Goal: Information Seeking & Learning: Find contact information

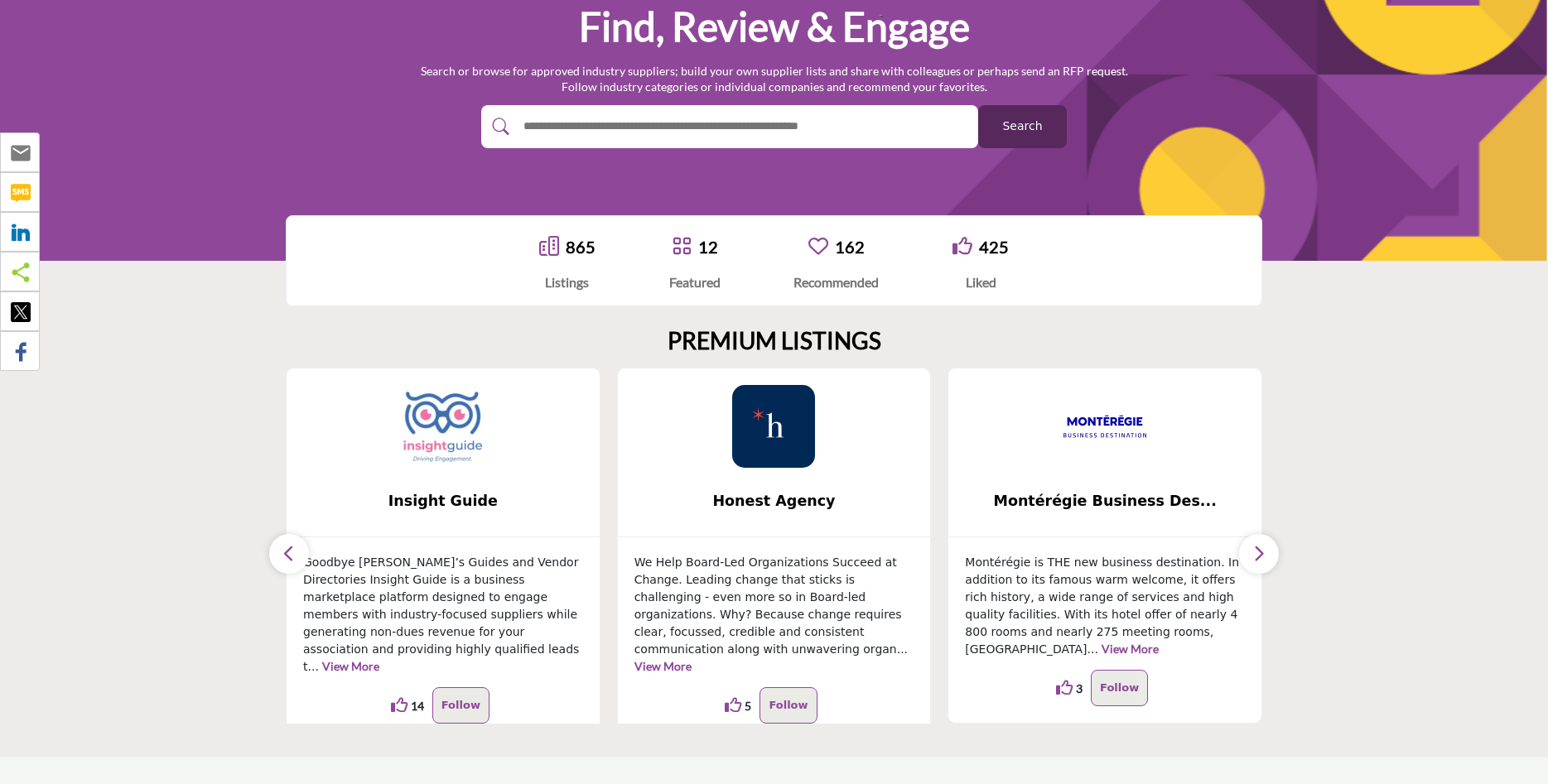
scroll to position [338, 0]
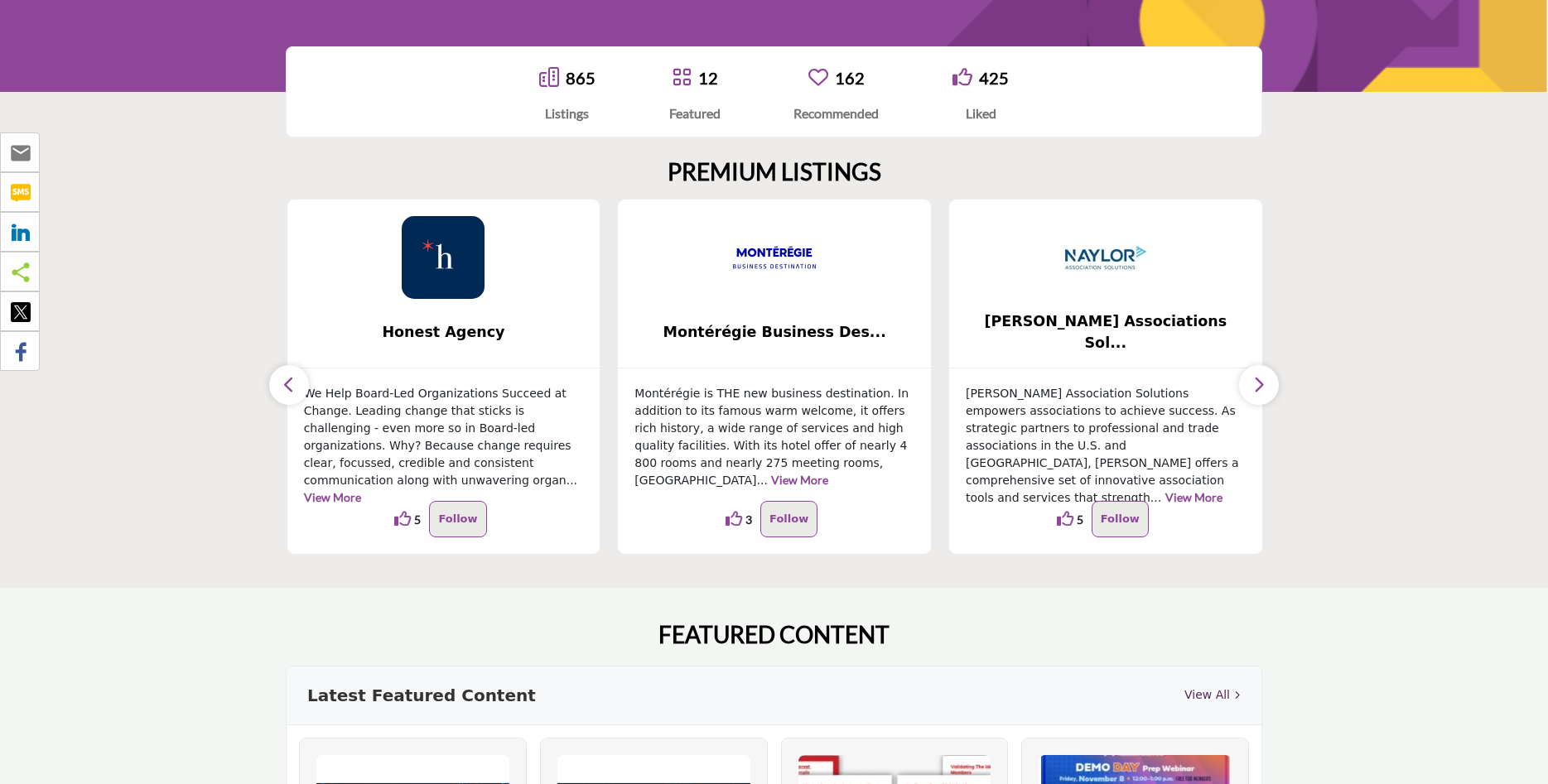
click at [1265, 378] on icon "button" at bounding box center [1259, 385] width 13 height 21
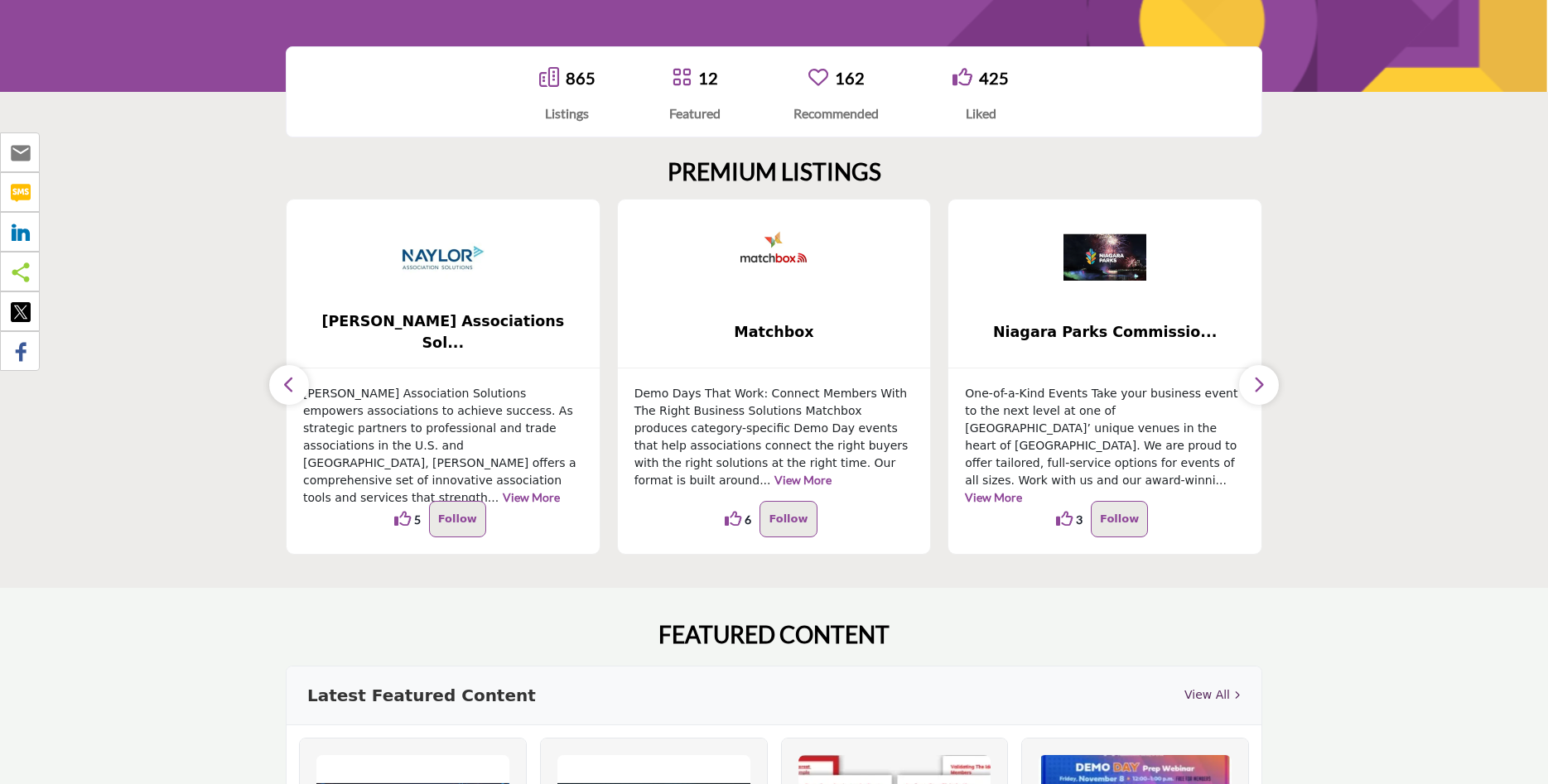
click at [1264, 378] on icon "button" at bounding box center [1259, 385] width 13 height 21
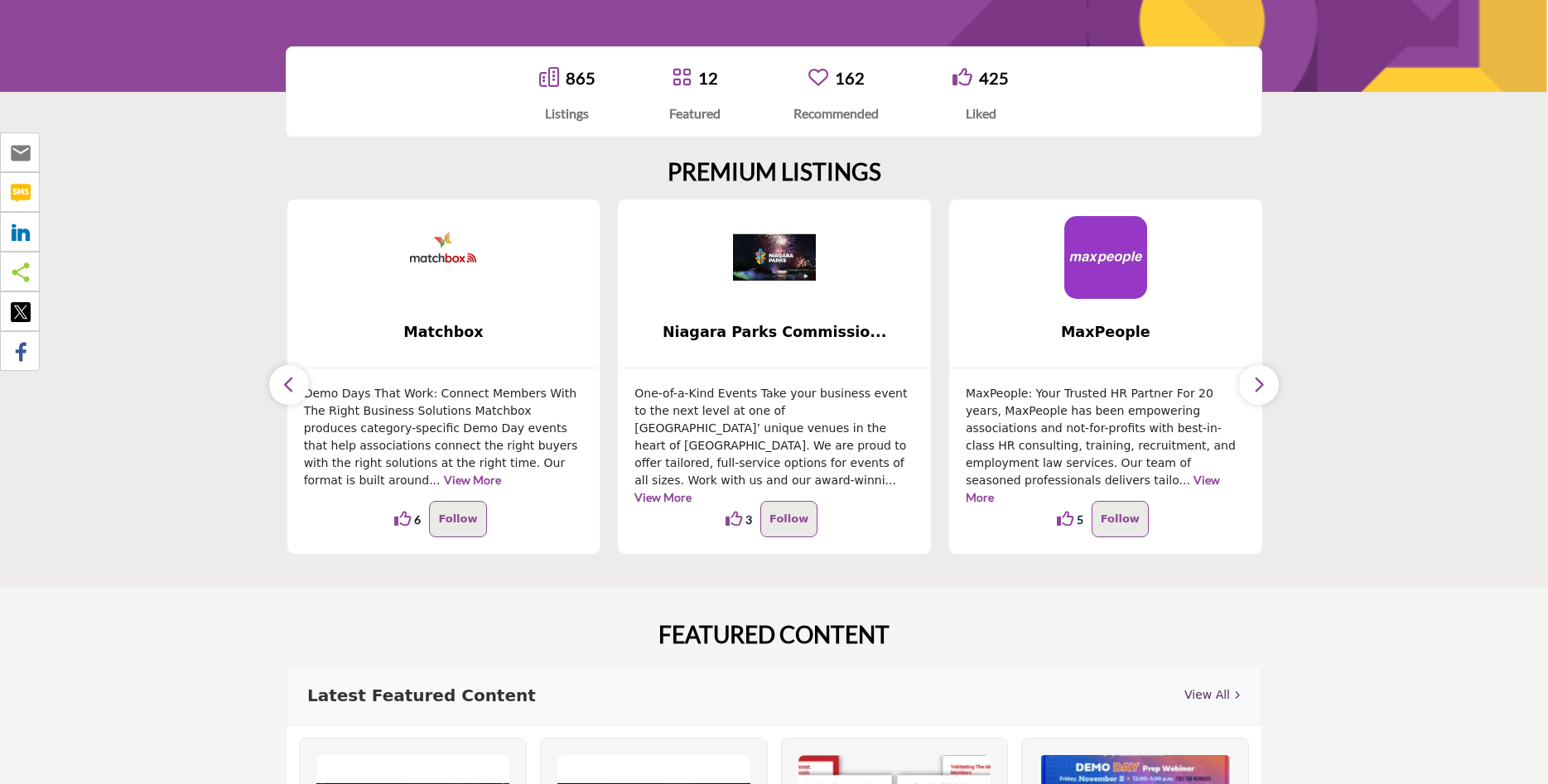
click at [1262, 378] on icon "button" at bounding box center [1259, 385] width 13 height 21
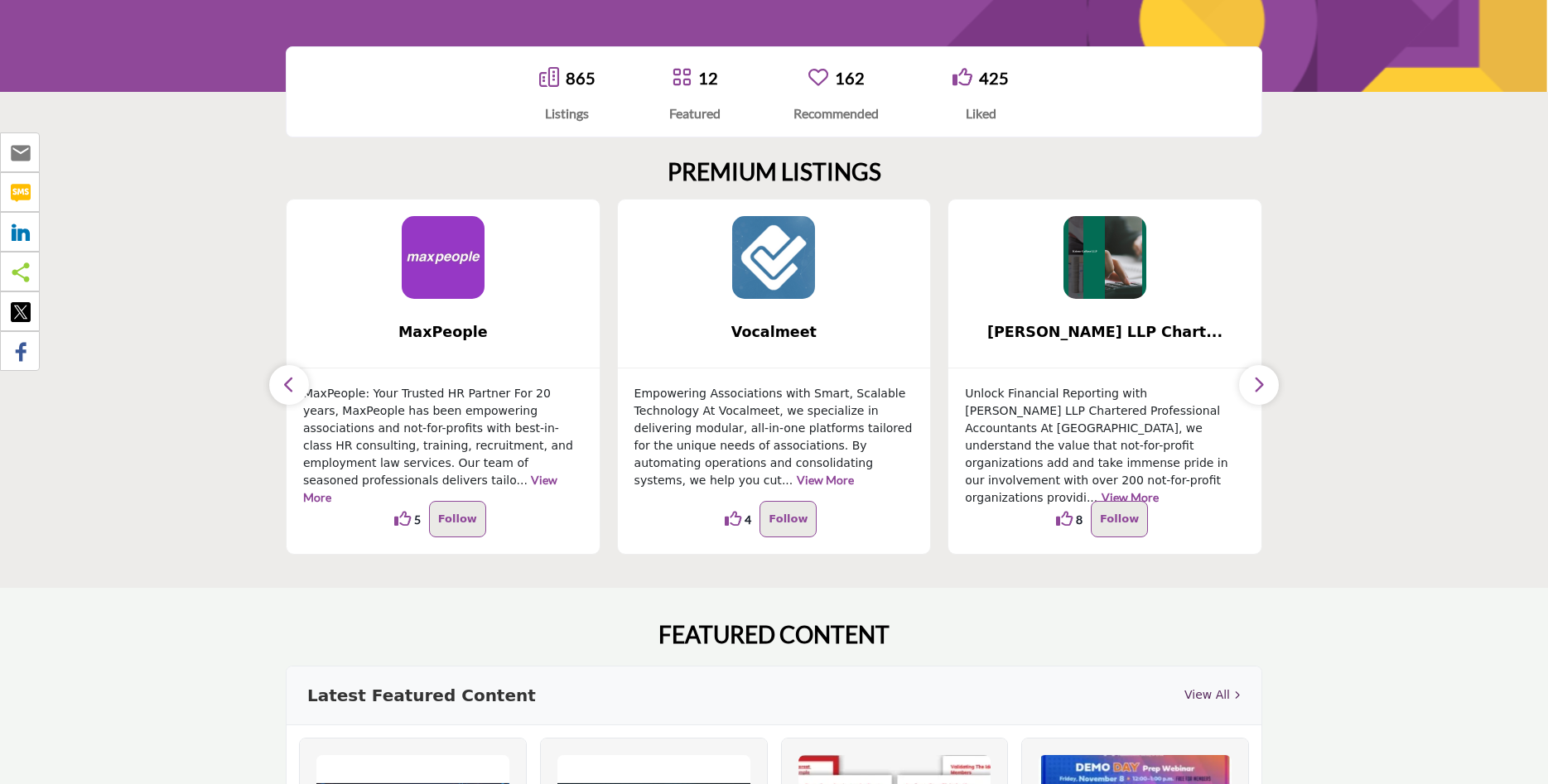
click at [1262, 378] on icon "button" at bounding box center [1259, 385] width 13 height 21
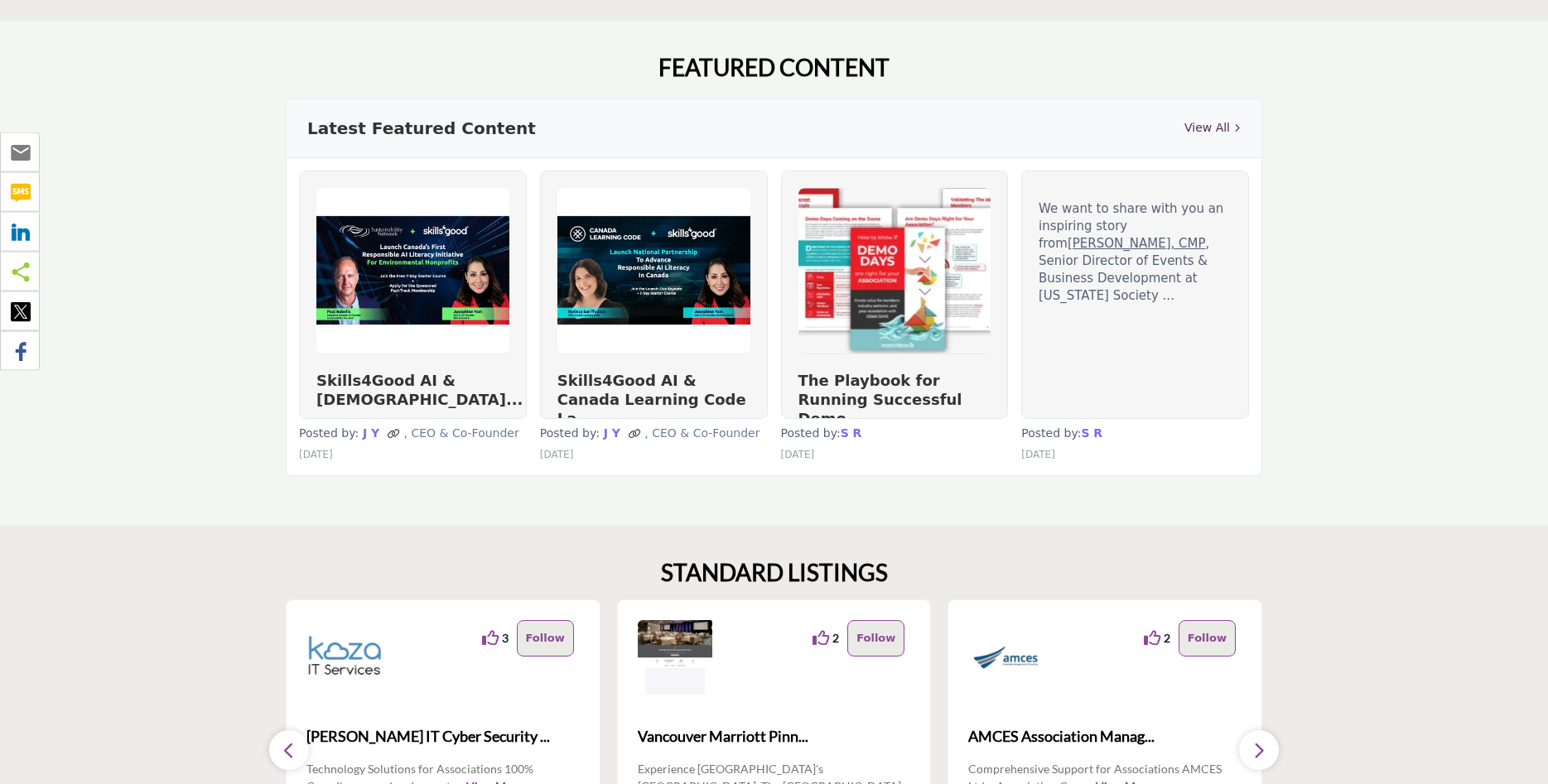
scroll to position [929, 0]
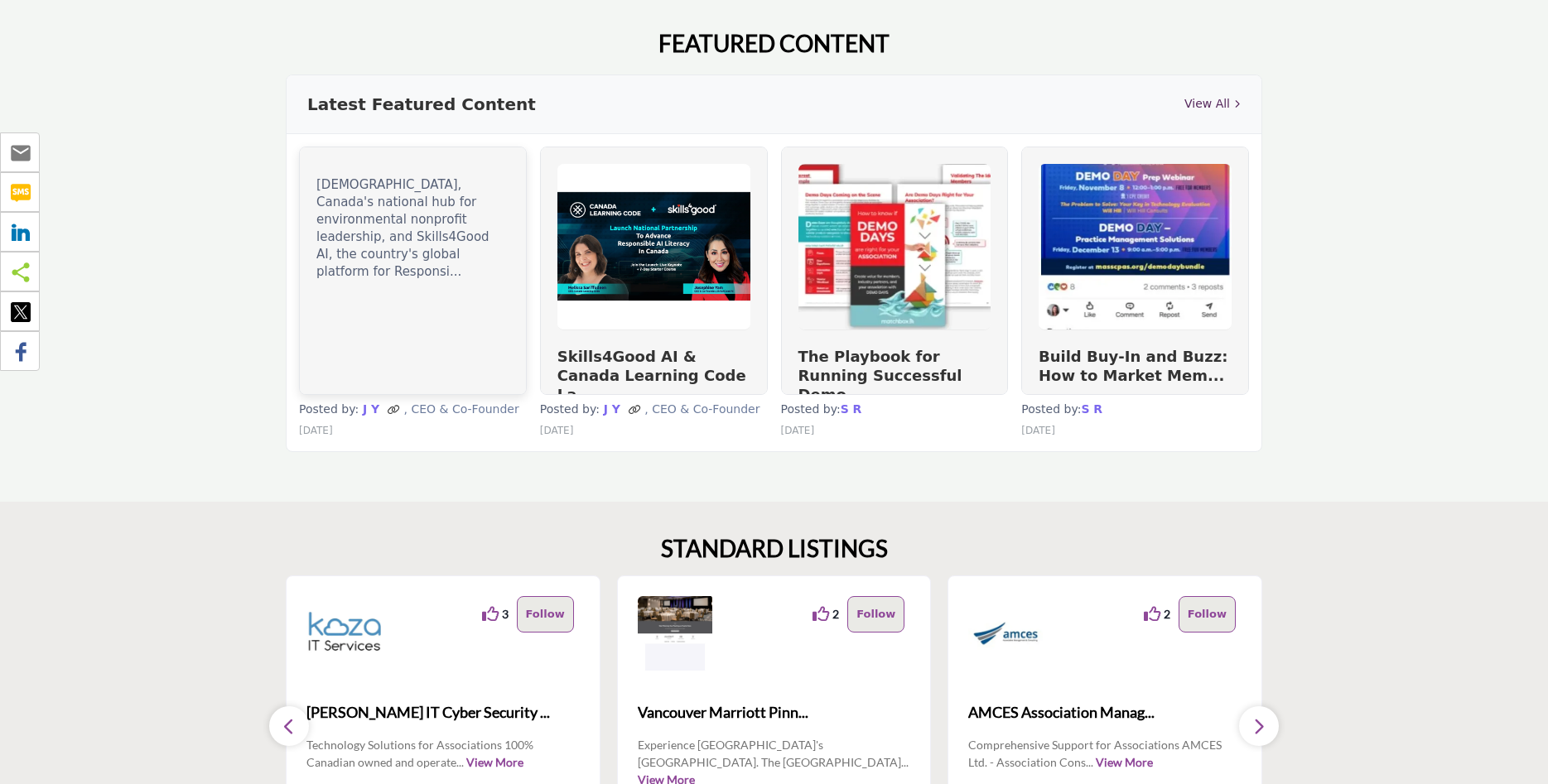
click at [420, 320] on div "Sustainability Network, Canada's national hub for environmental nonprofit leade…" at bounding box center [413, 271] width 226 height 247
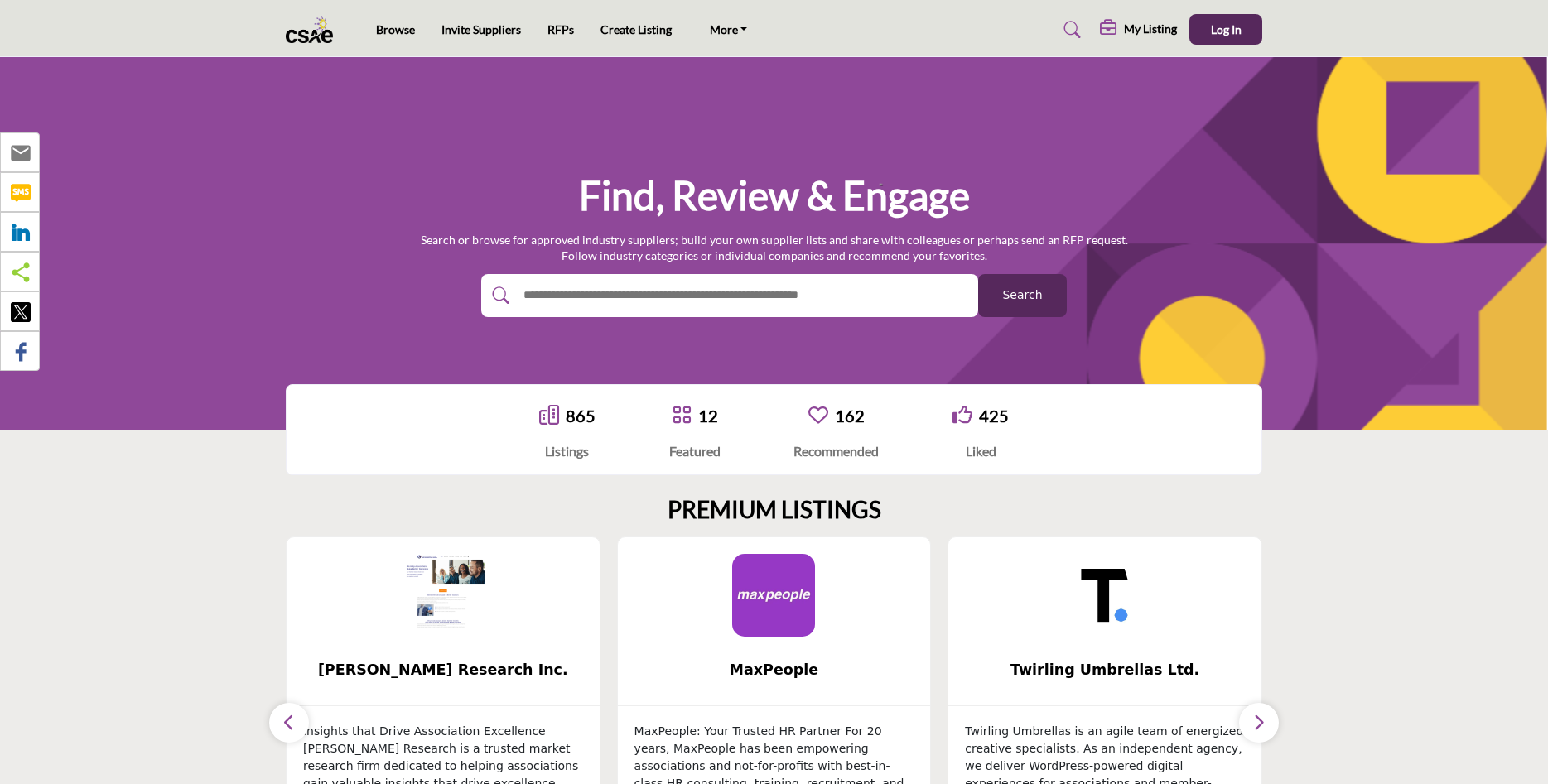
click at [555, 413] on div "865" at bounding box center [568, 415] width 56 height 25
click at [414, 25] on link "Browse" at bounding box center [395, 30] width 39 height 14
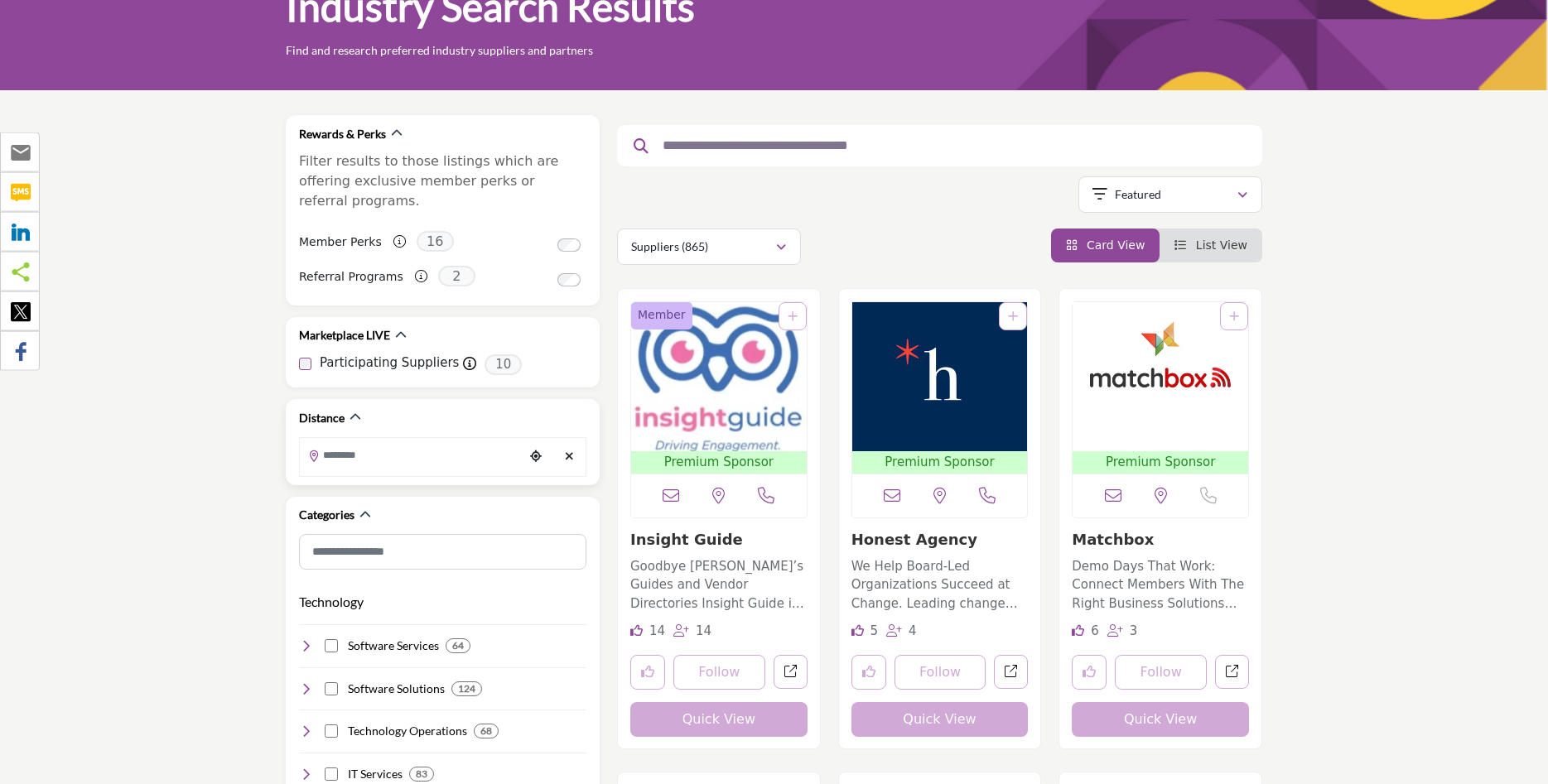
scroll to position [253, 0]
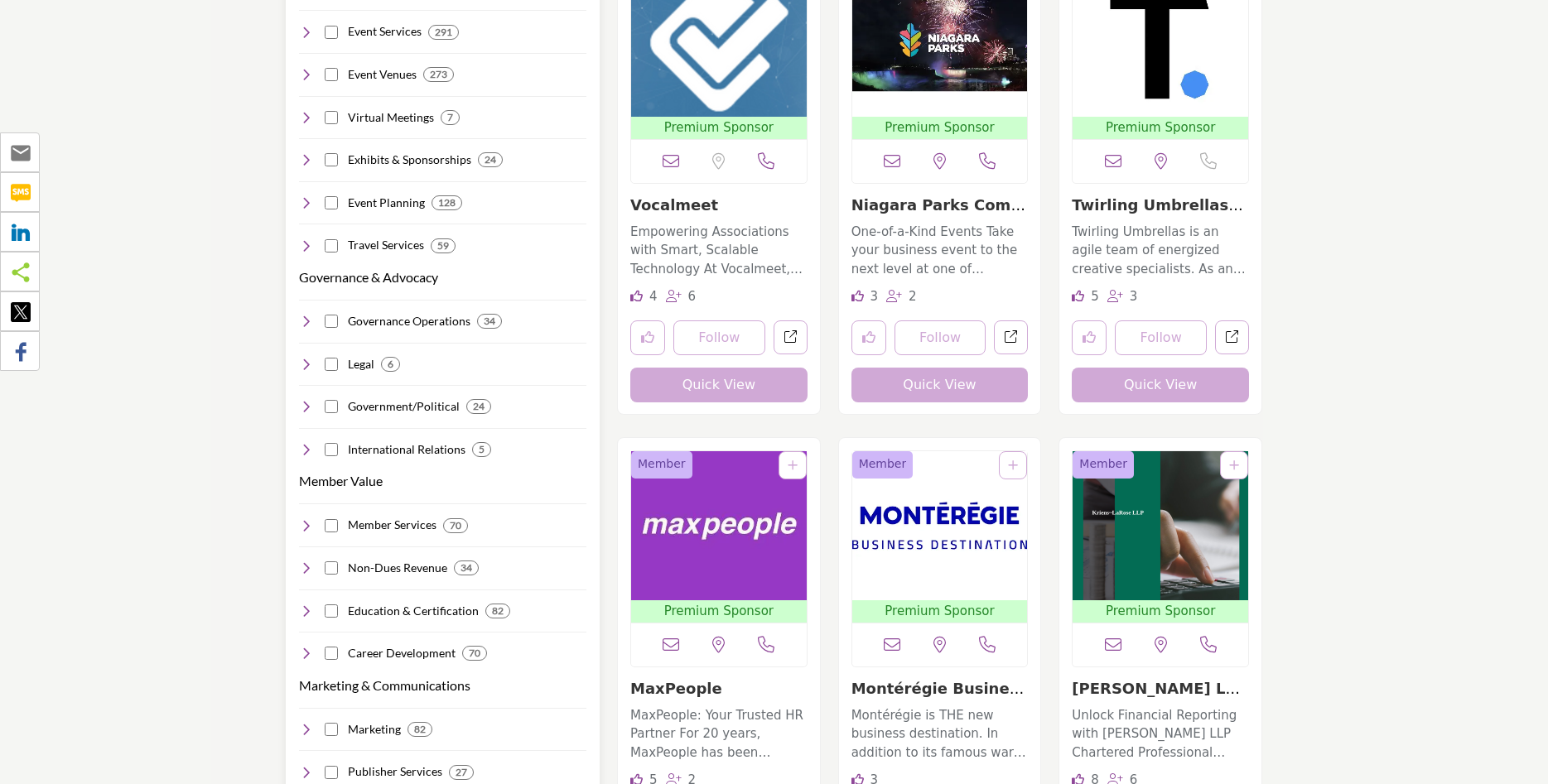
scroll to position [338, 0]
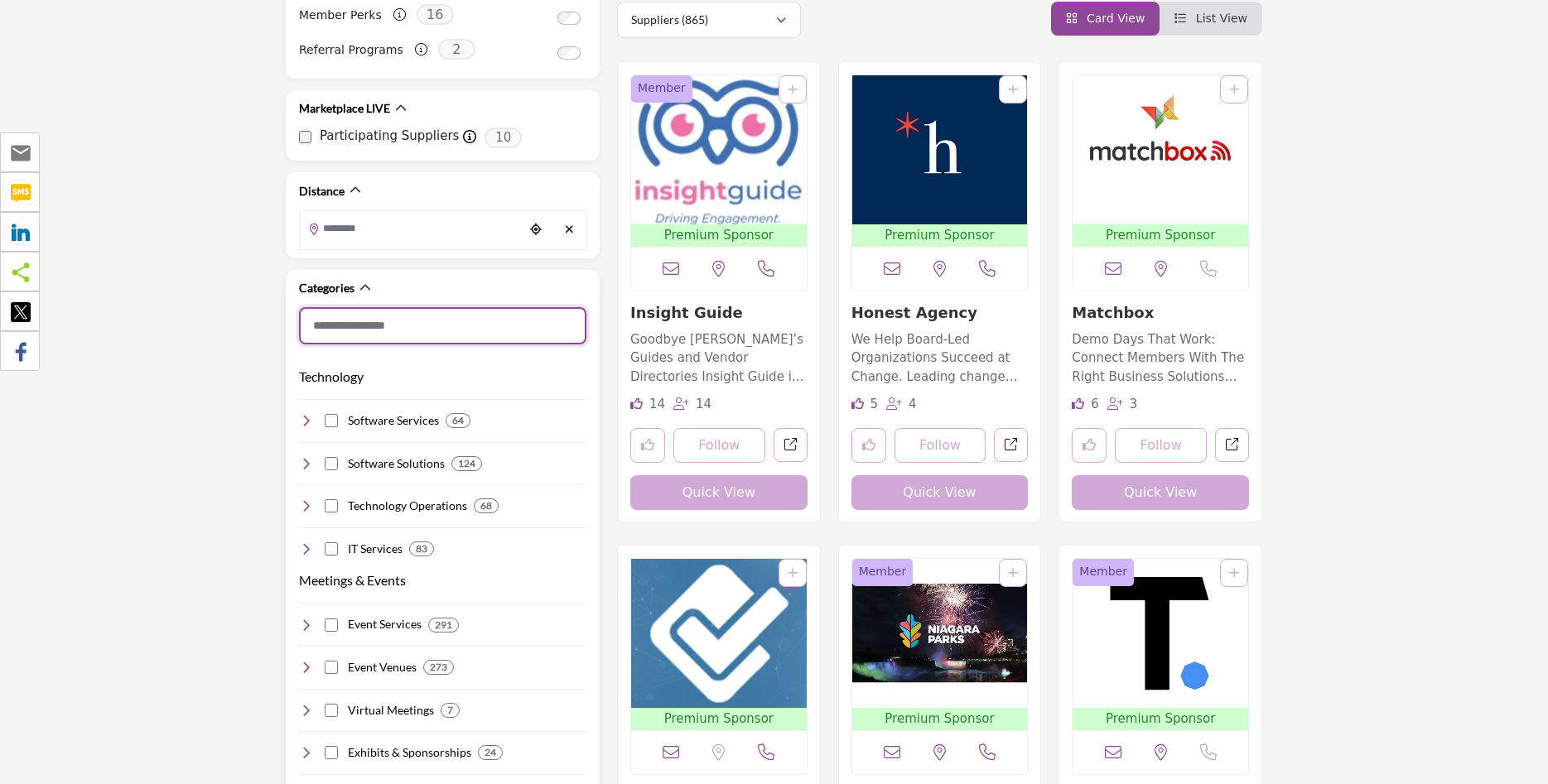
click at [359, 313] on input "Search Category" at bounding box center [442, 326] width 287 height 38
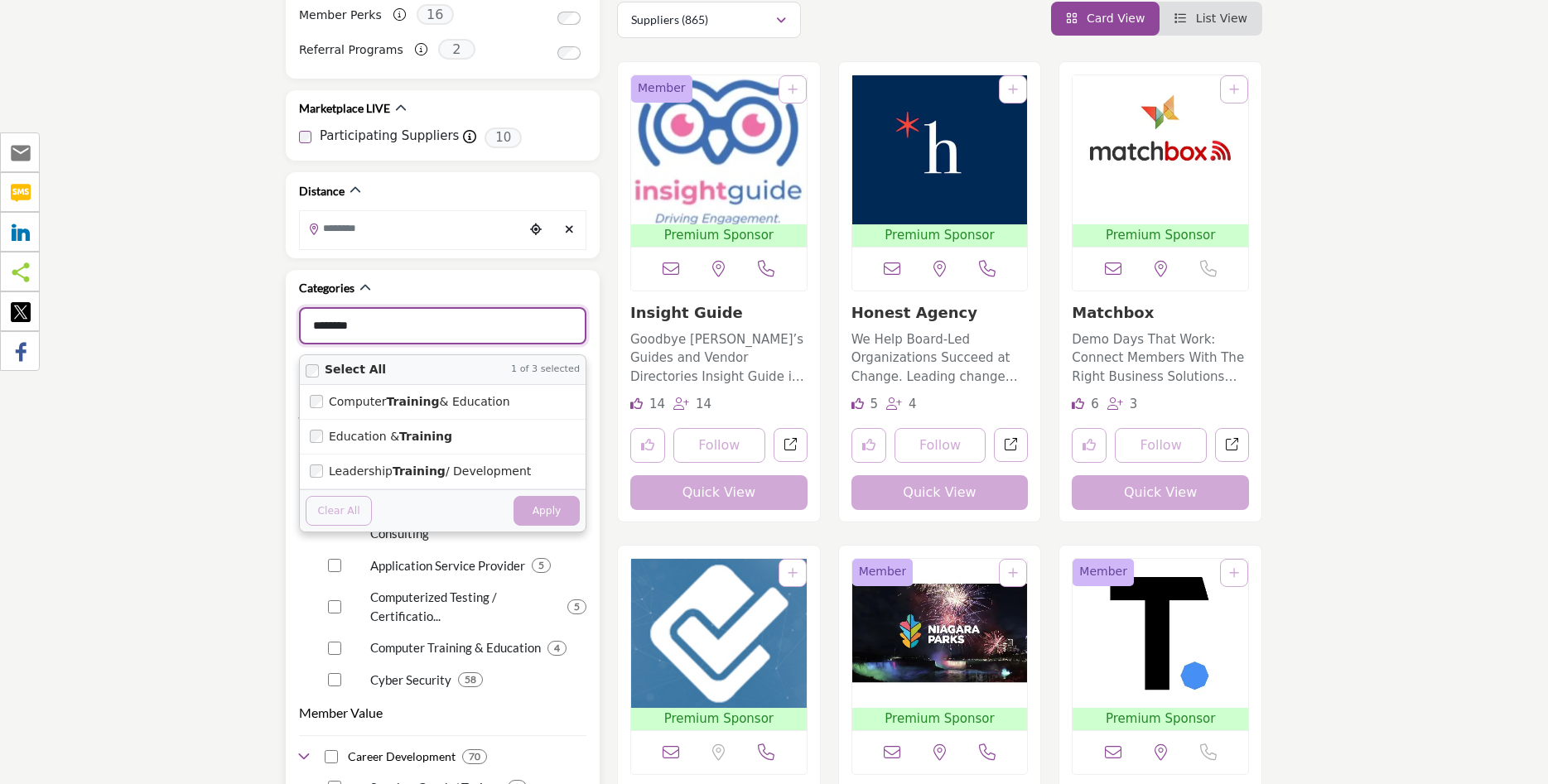
click at [544, 496] on button "Apply" at bounding box center [547, 511] width 67 height 30
type input "********"
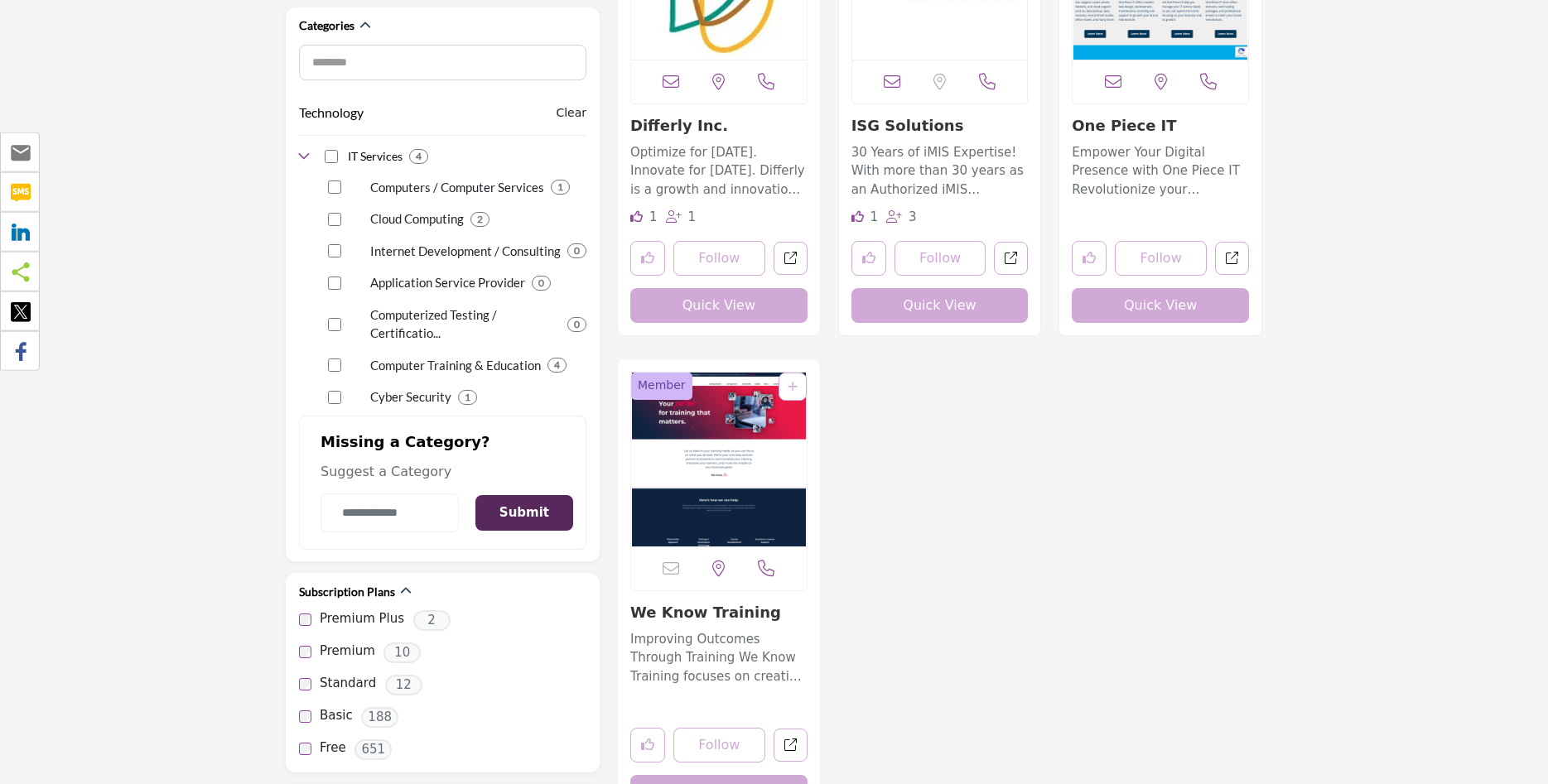
scroll to position [676, 0]
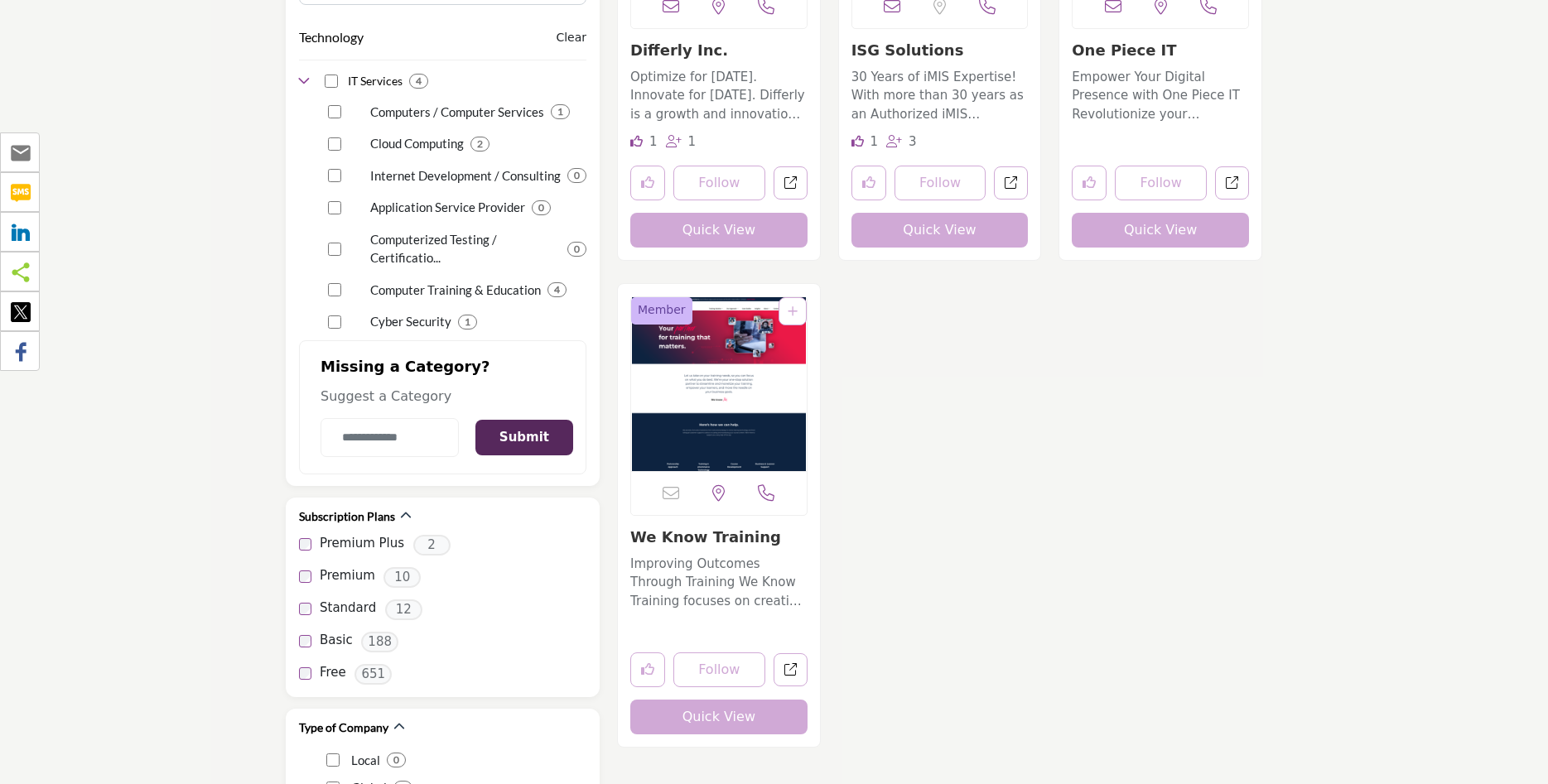
click at [700, 531] on link "We Know Training" at bounding box center [706, 537] width 151 height 18
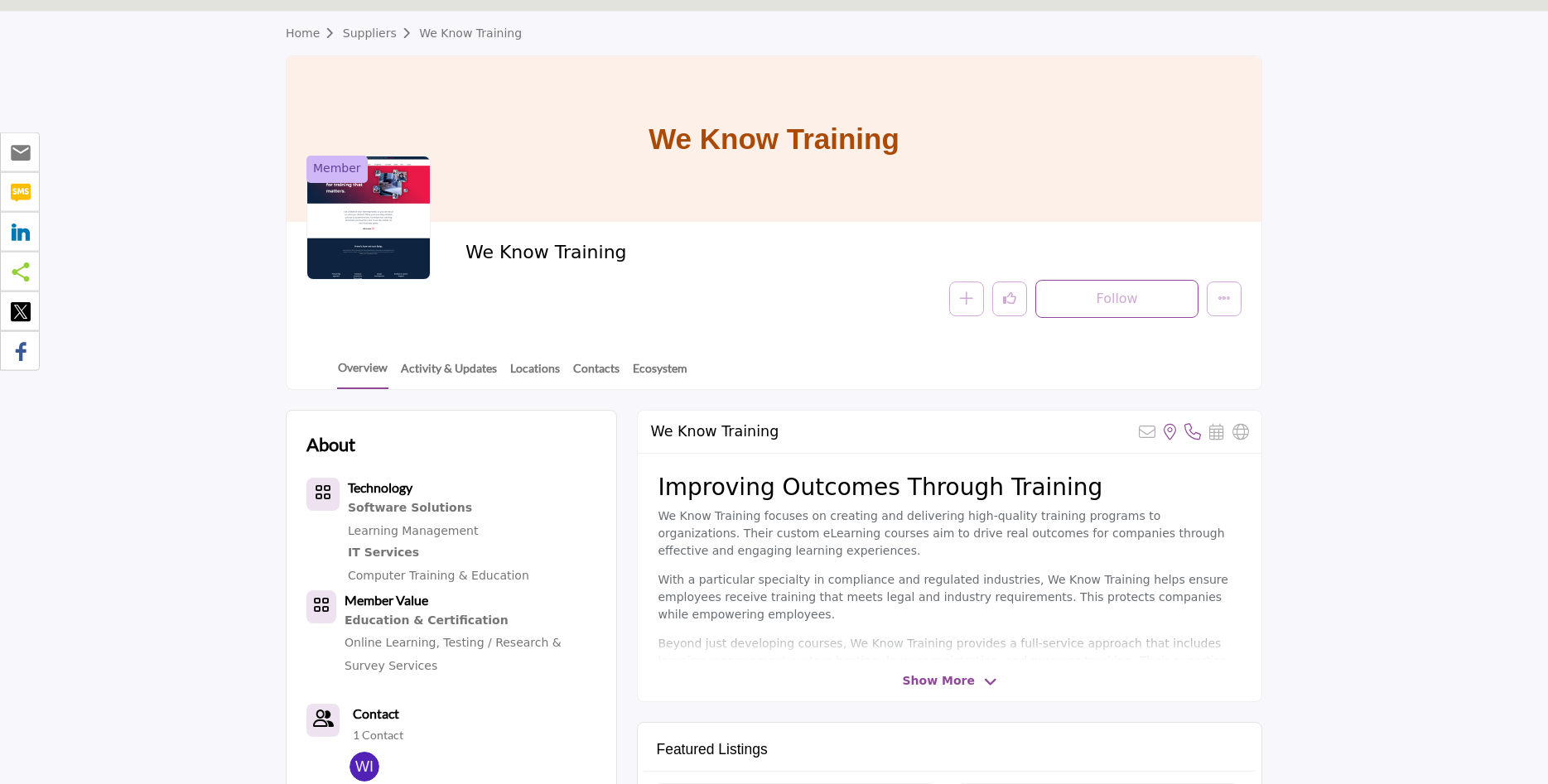
scroll to position [169, 0]
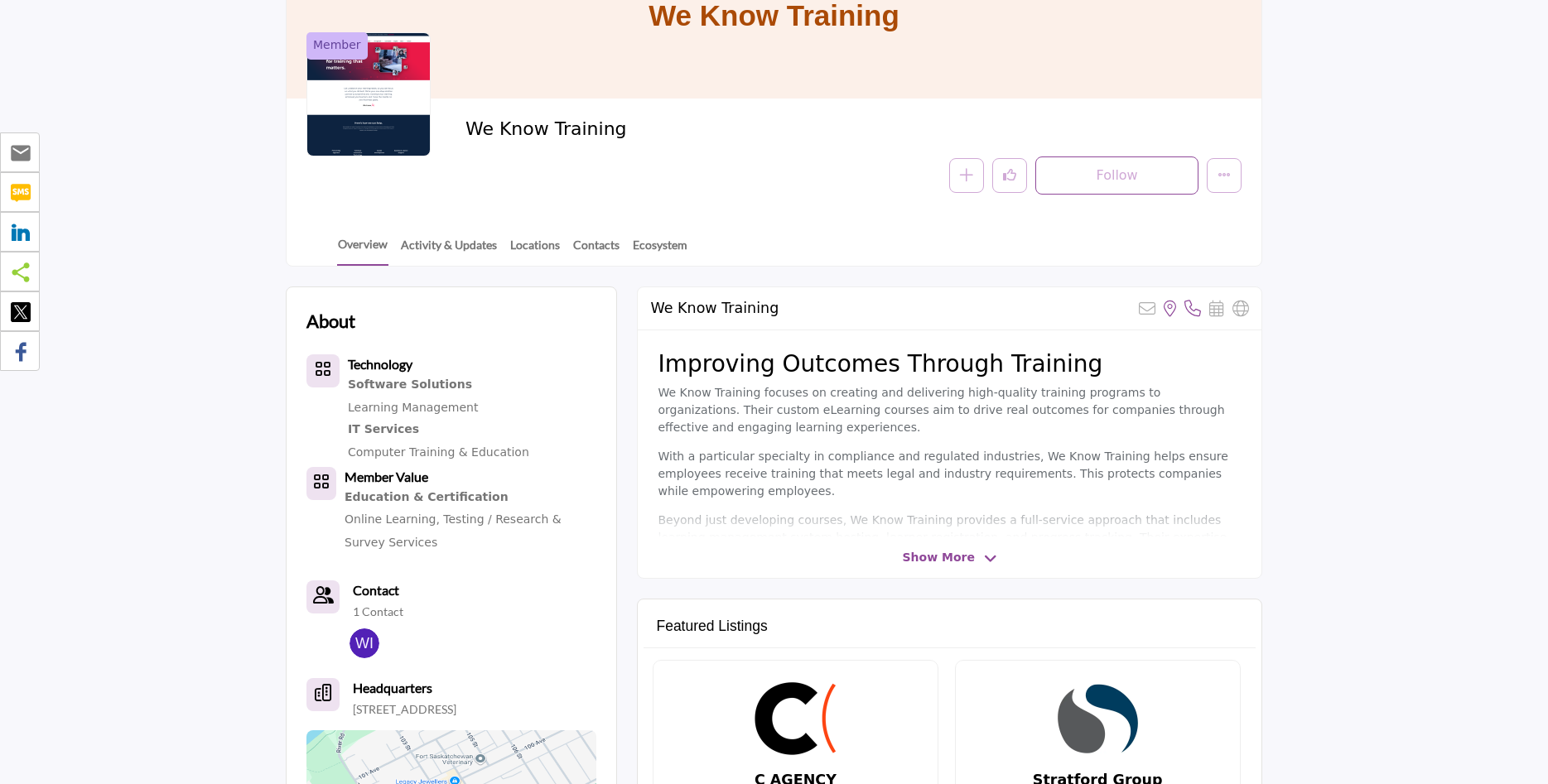
click at [966, 558] on span "Show More" at bounding box center [939, 558] width 72 height 18
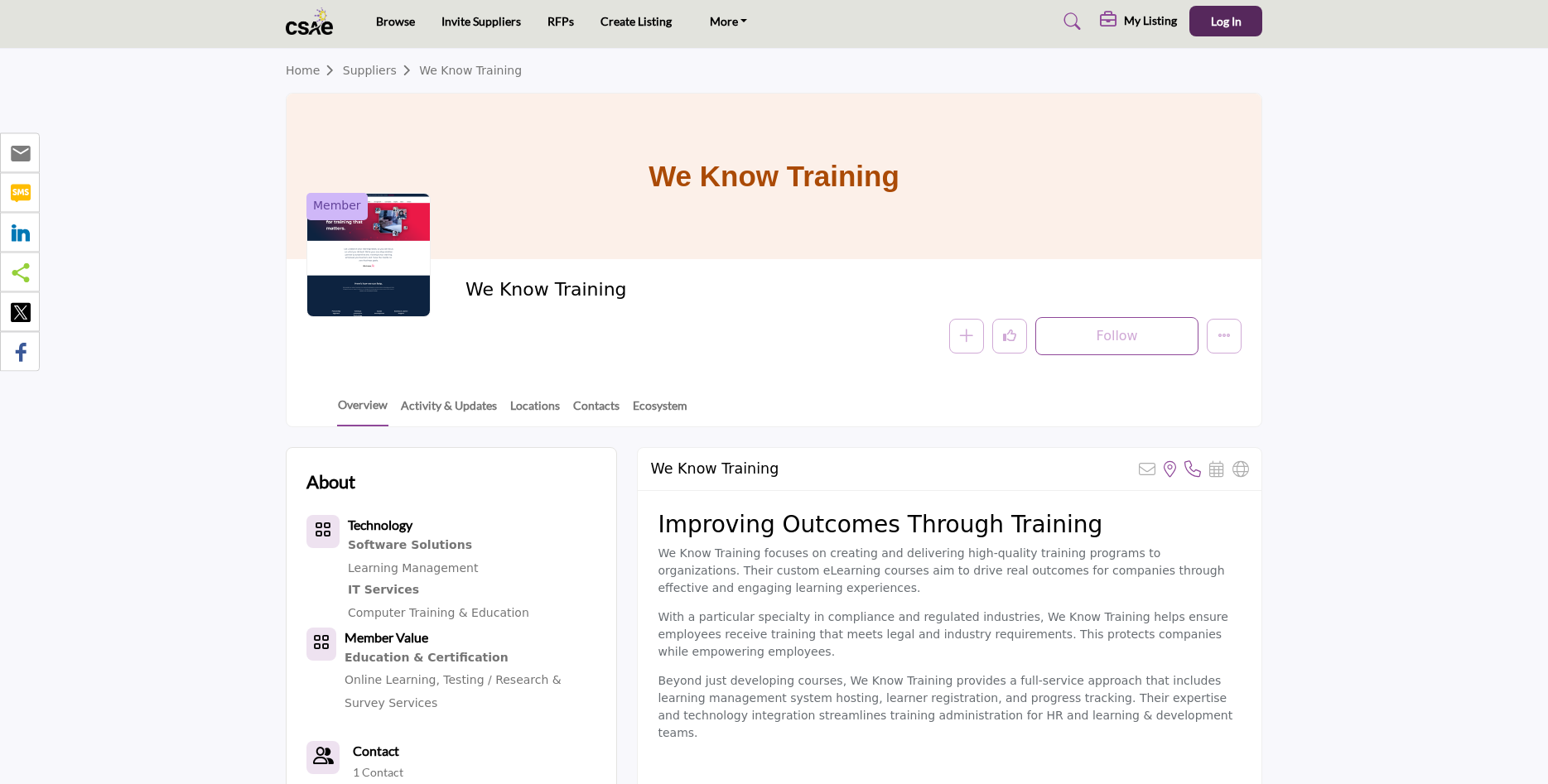
scroll to position [0, 0]
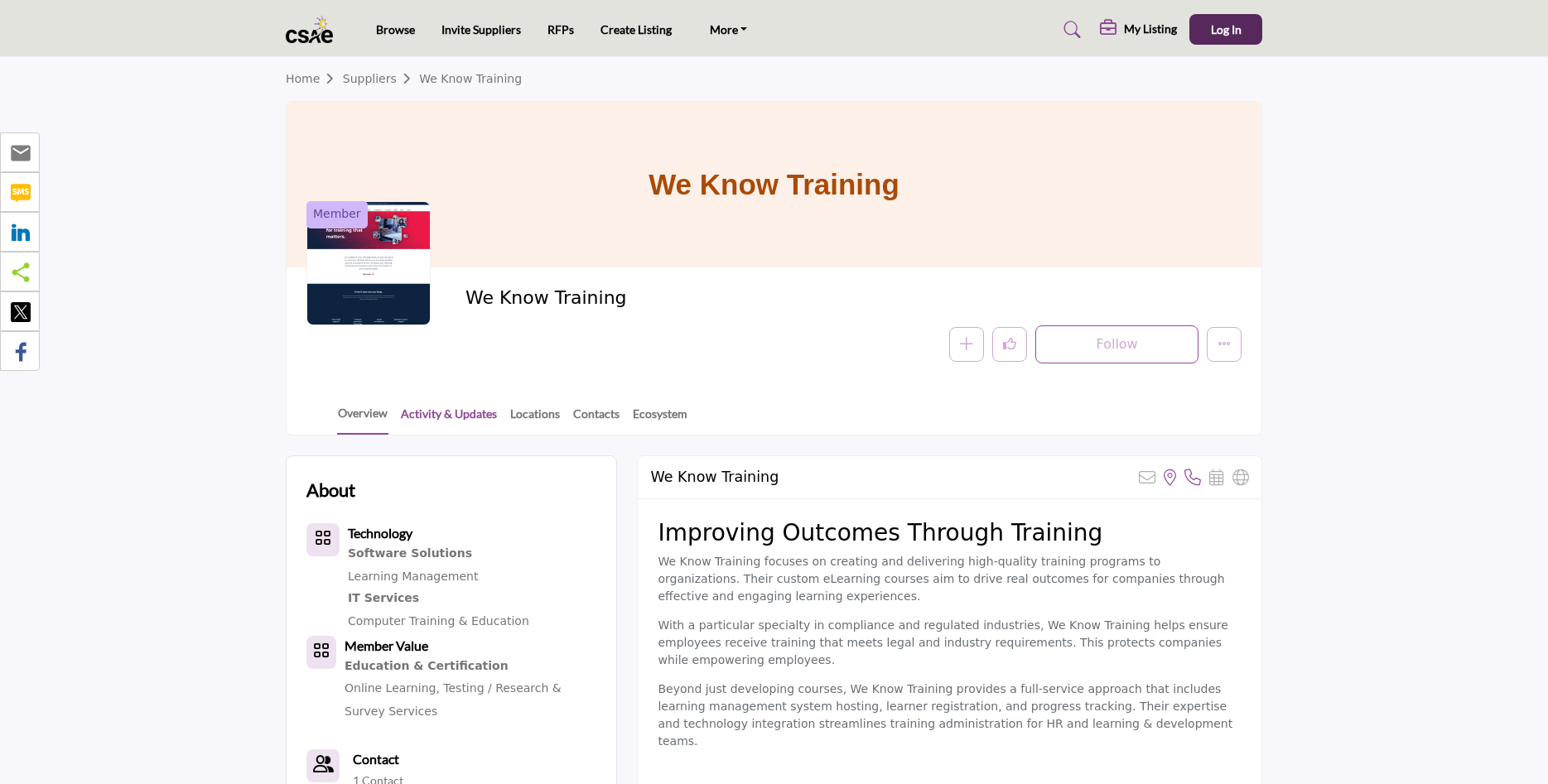
click at [463, 416] on link "Activity & Updates" at bounding box center [449, 419] width 98 height 29
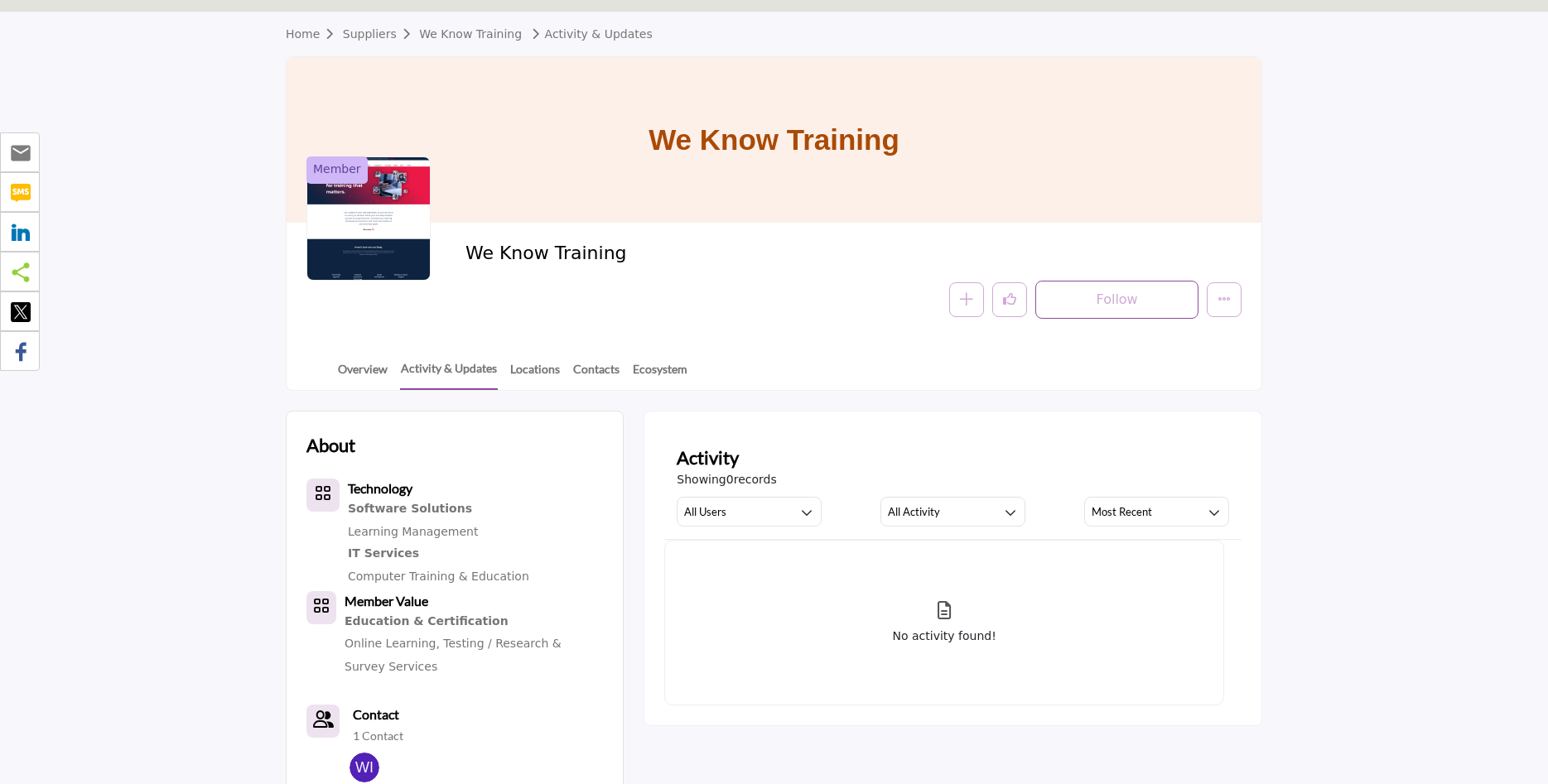
scroll to position [19, 0]
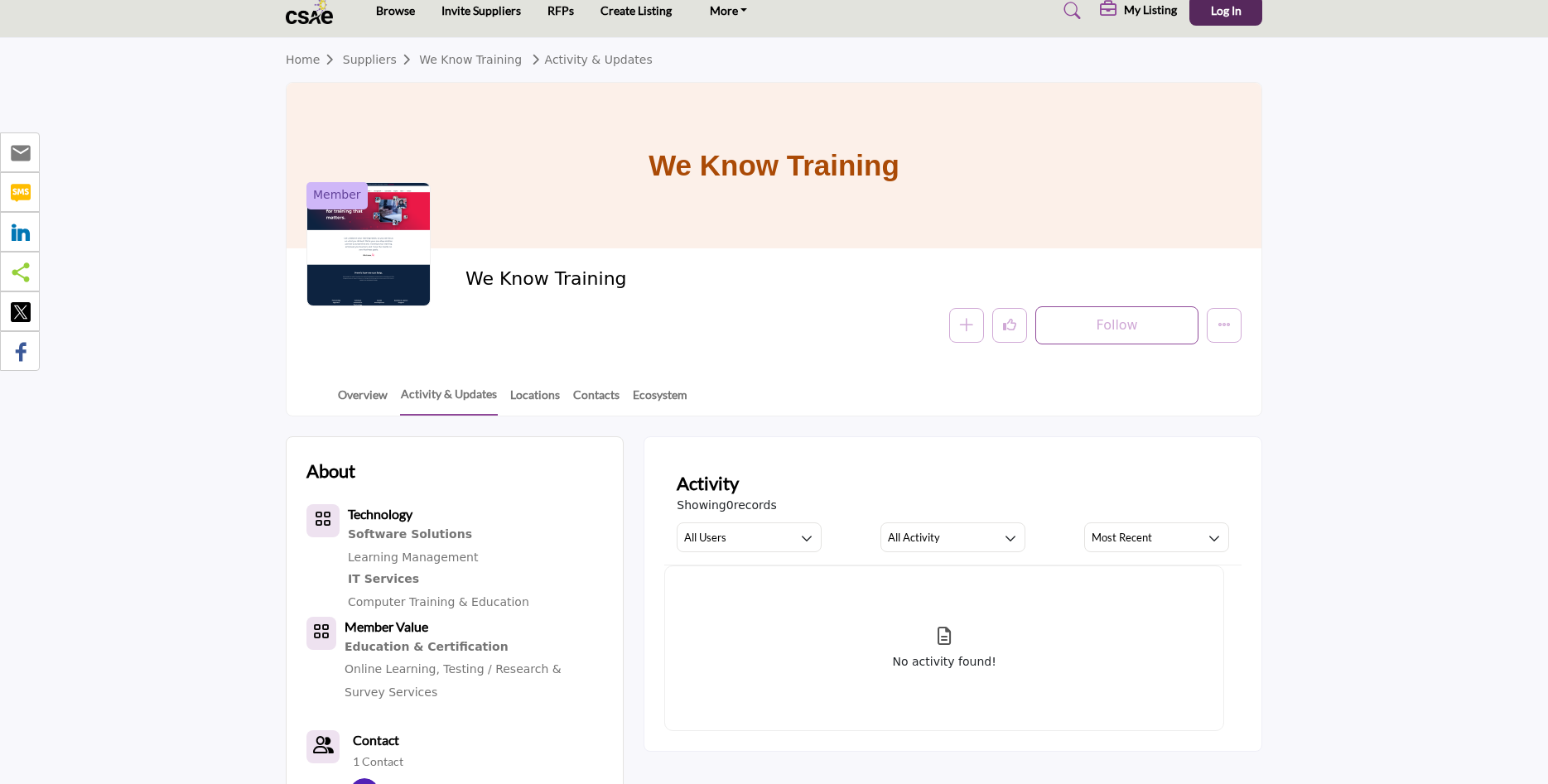
click at [378, 251] on div at bounding box center [369, 244] width 124 height 124
click at [613, 392] on link "Contacts" at bounding box center [596, 400] width 48 height 29
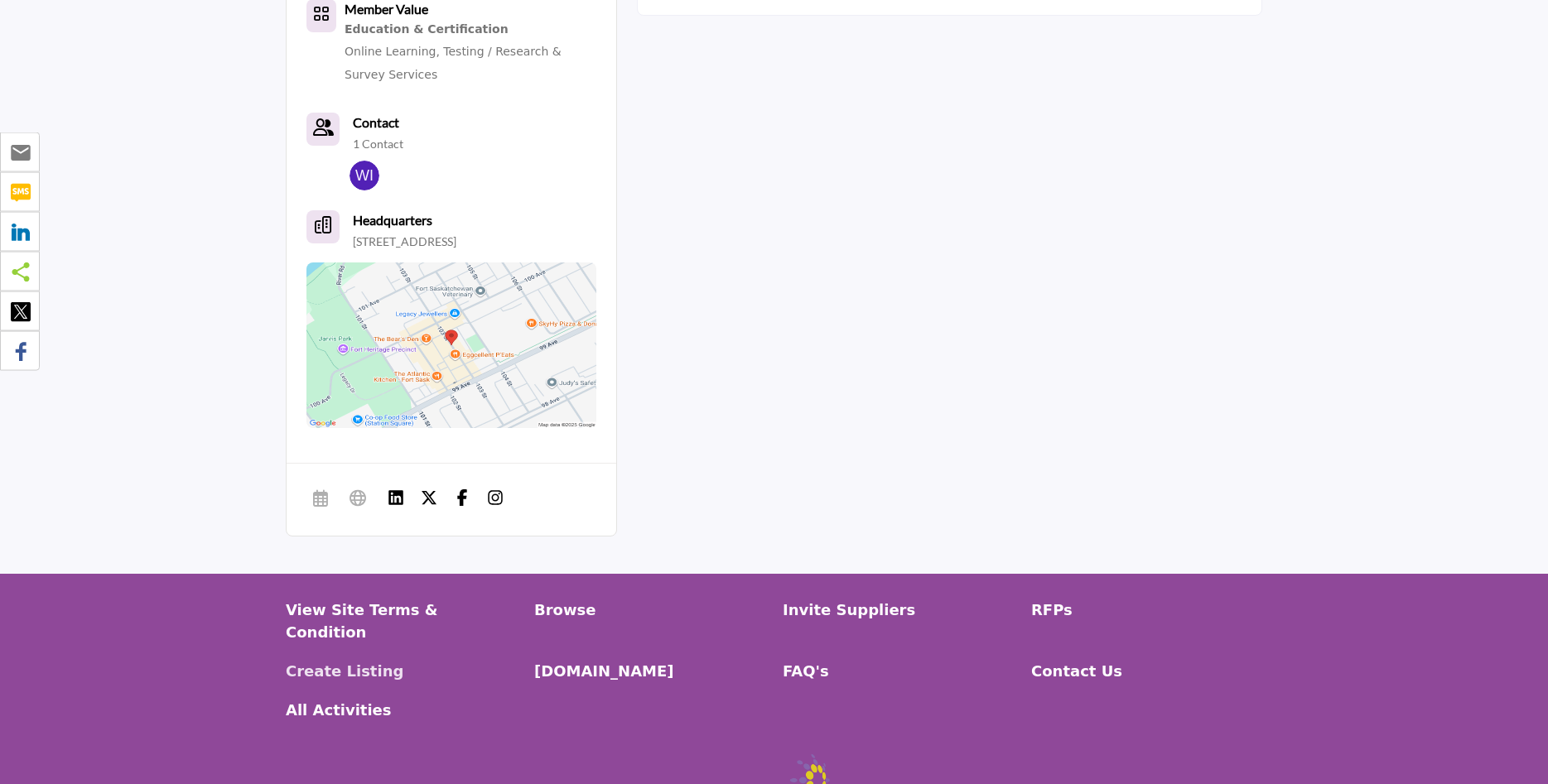
scroll to position [760, 0]
